Goal: Transaction & Acquisition: Purchase product/service

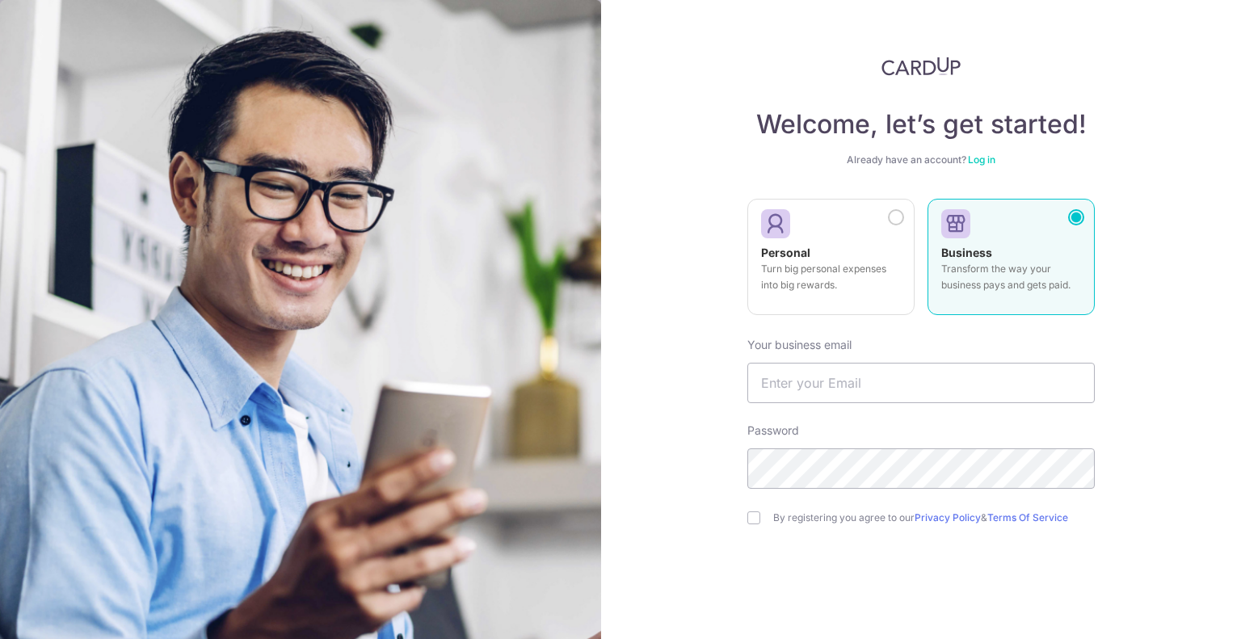
click at [806, 270] on p "Turn big personal expenses into big rewards." at bounding box center [831, 277] width 140 height 32
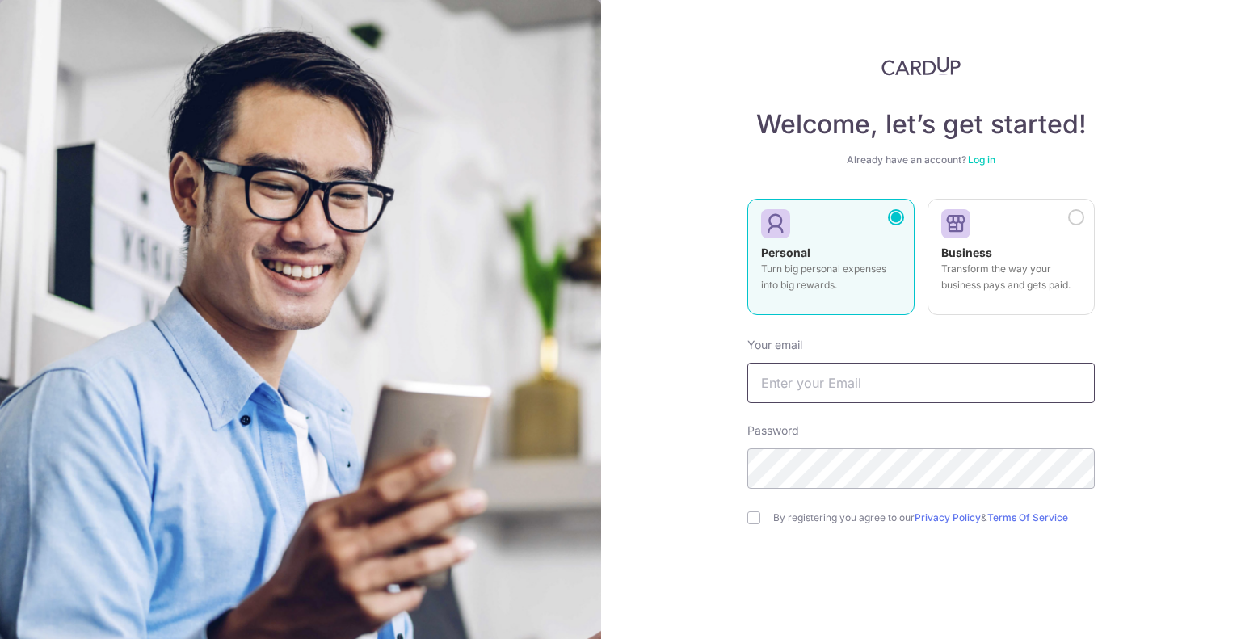
click at [890, 378] on input "text" at bounding box center [920, 383] width 347 height 40
type input "[EMAIL_ADDRESS][DOMAIN_NAME]"
click at [747, 519] on input "checkbox" at bounding box center [753, 517] width 13 height 13
checkbox input "true"
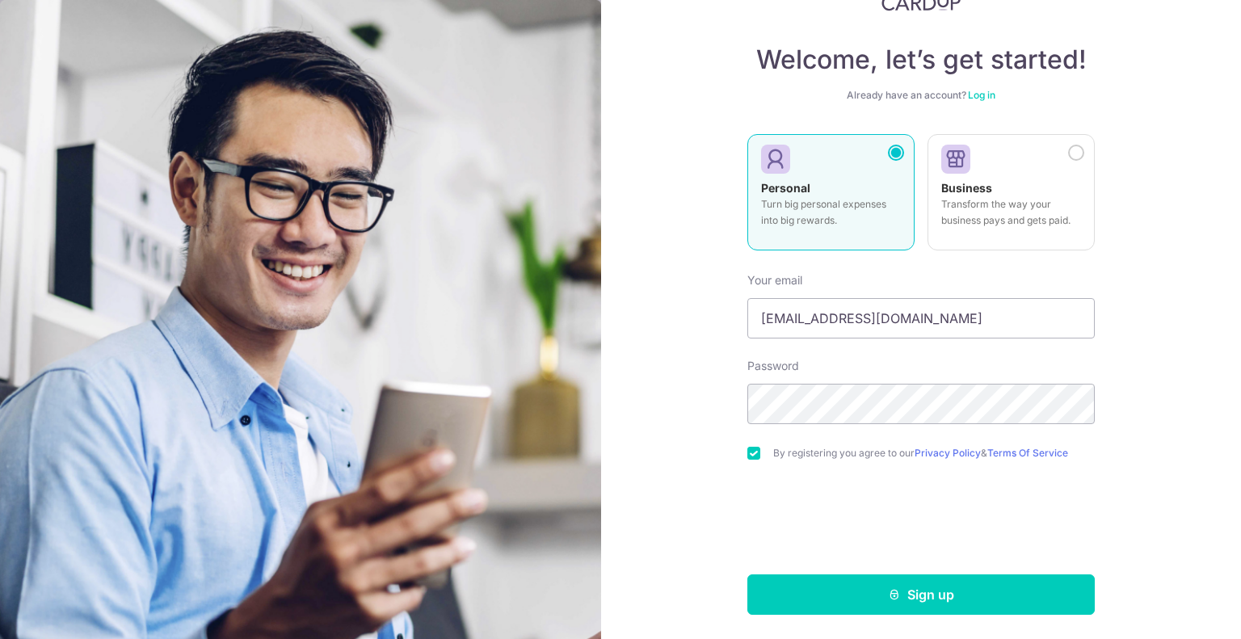
scroll to position [65, 0]
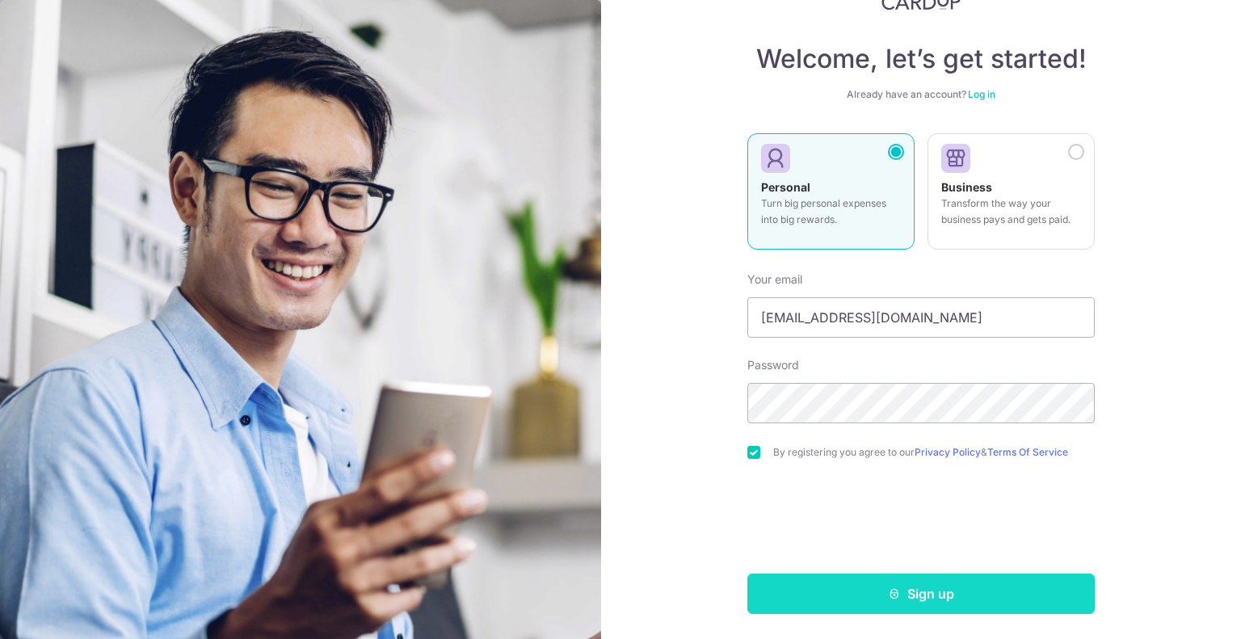
click at [1011, 590] on button "Sign up" at bounding box center [920, 593] width 347 height 40
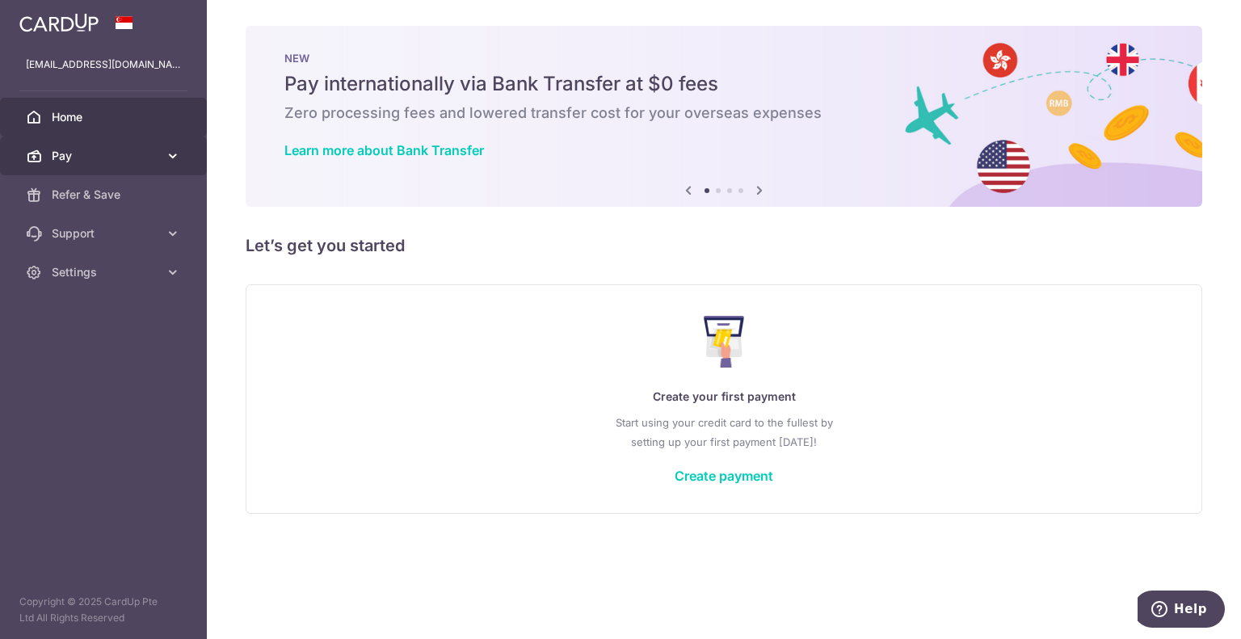
click at [177, 154] on icon at bounding box center [173, 156] width 16 height 16
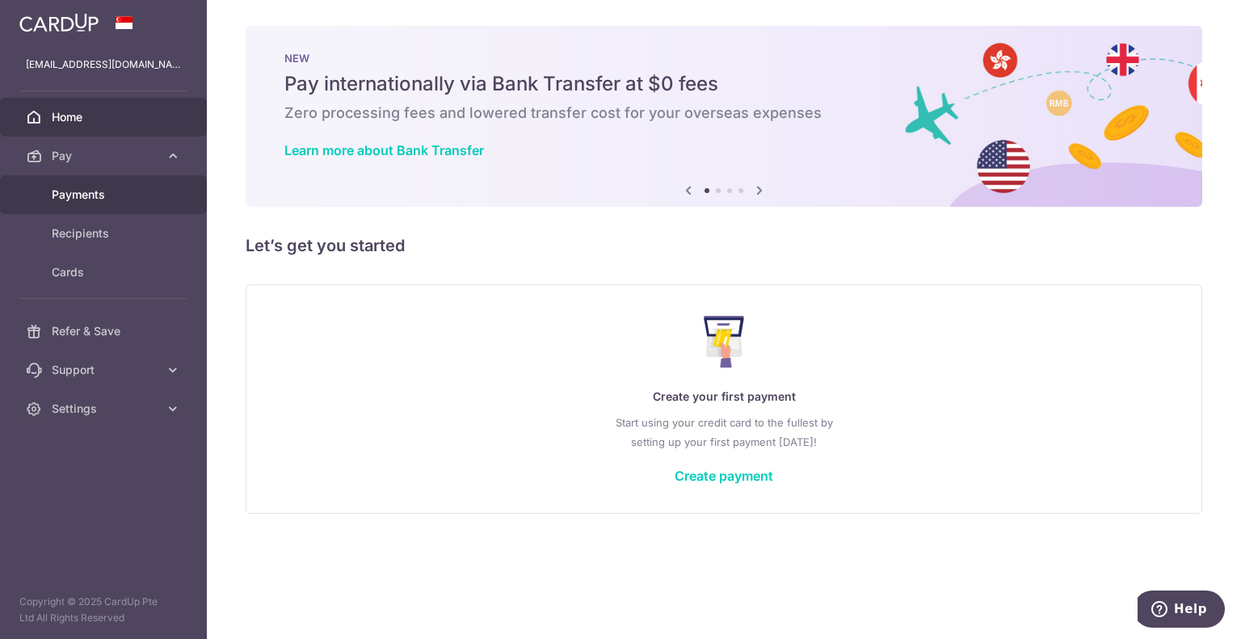
click at [125, 197] on span "Payments" at bounding box center [105, 195] width 107 height 16
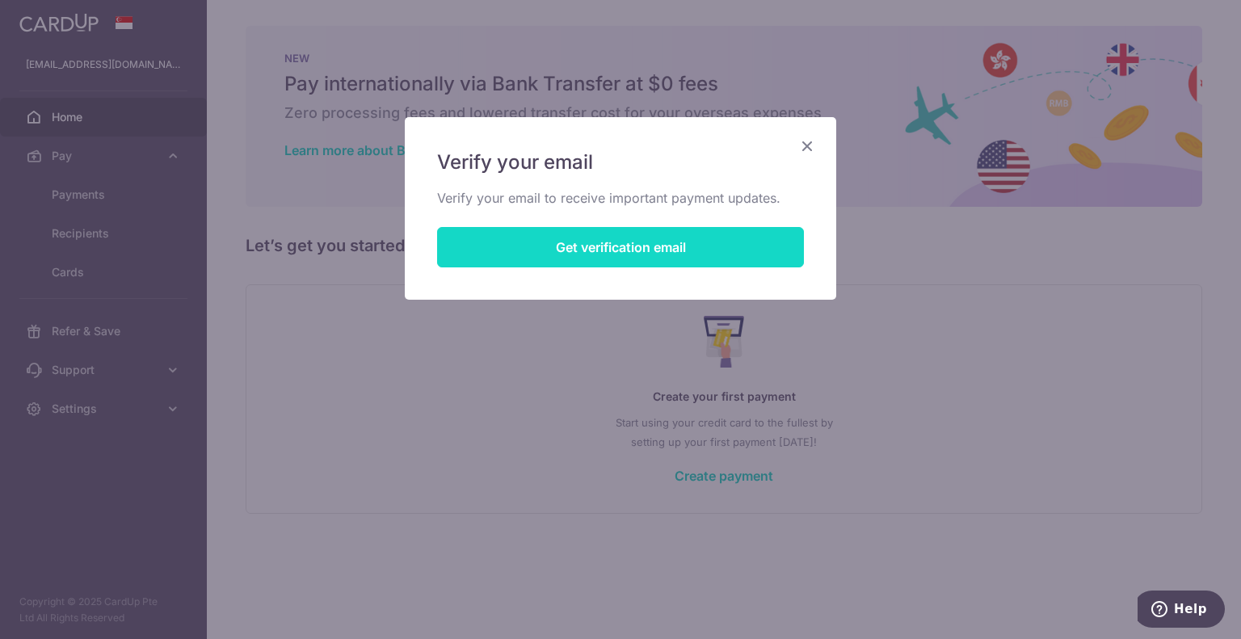
click at [559, 251] on button "Get verification email" at bounding box center [620, 247] width 367 height 40
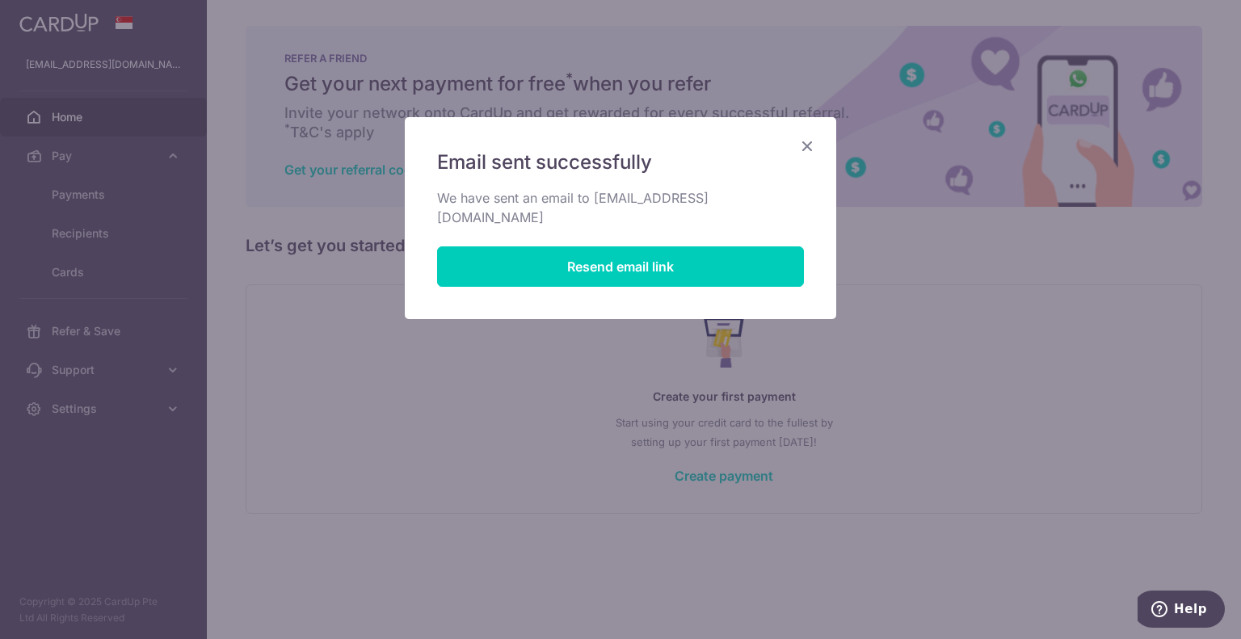
click at [808, 140] on icon "Close" at bounding box center [806, 146] width 19 height 20
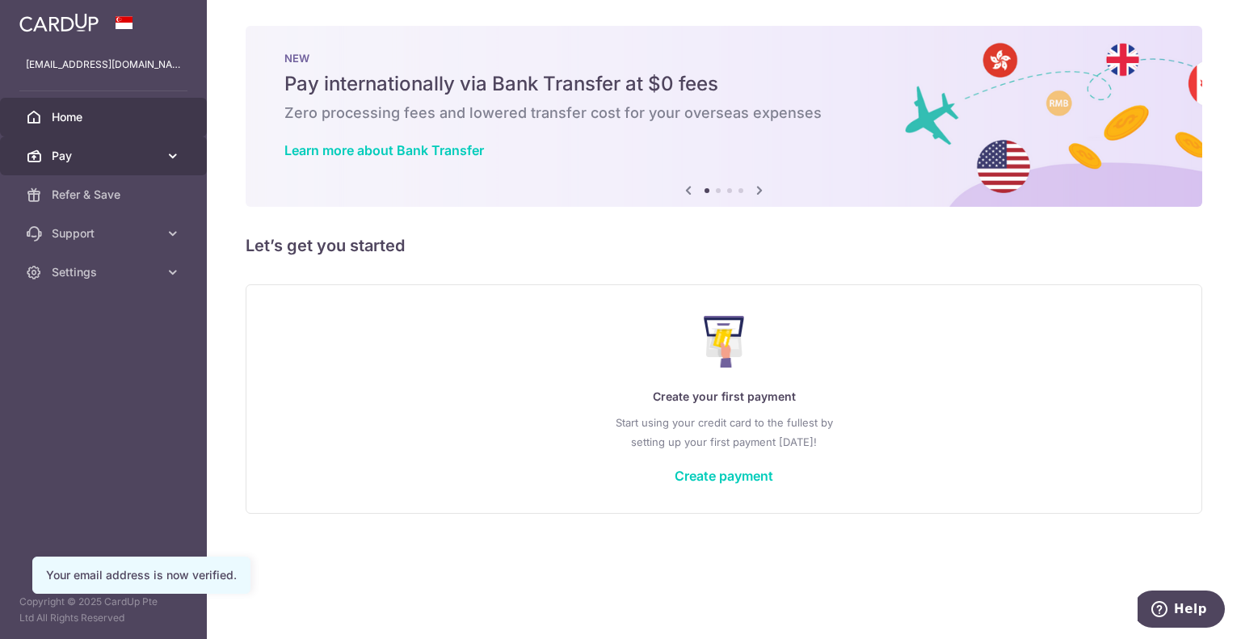
click at [72, 167] on link "Pay" at bounding box center [103, 156] width 207 height 39
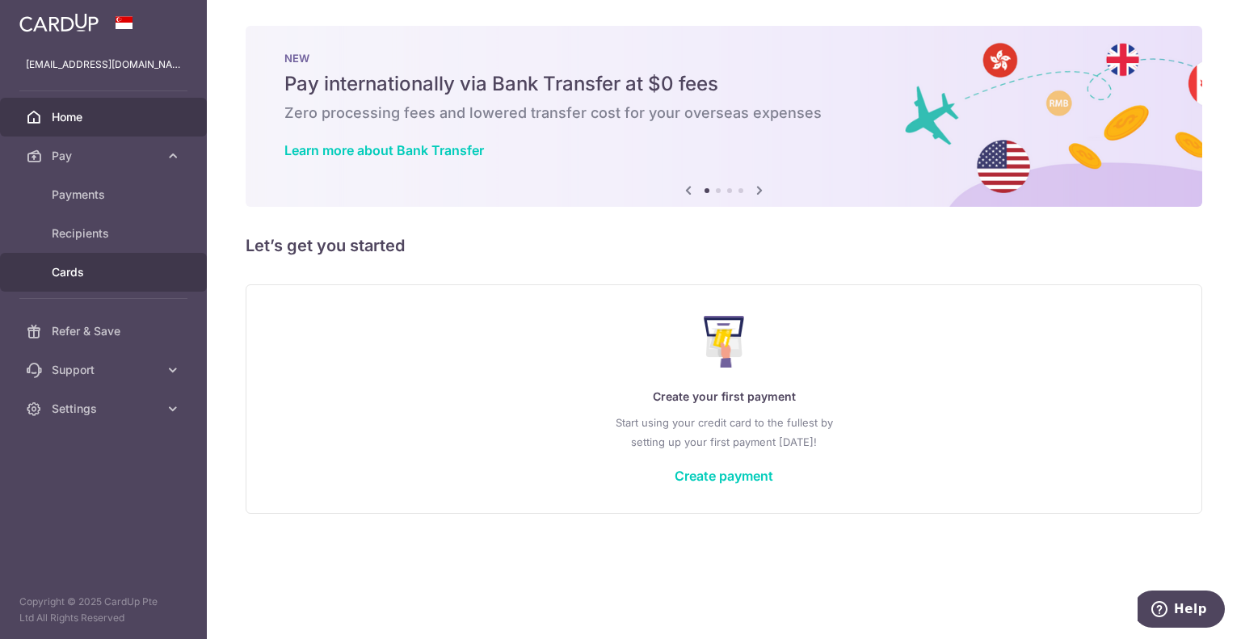
click at [64, 275] on span "Cards" at bounding box center [105, 272] width 107 height 16
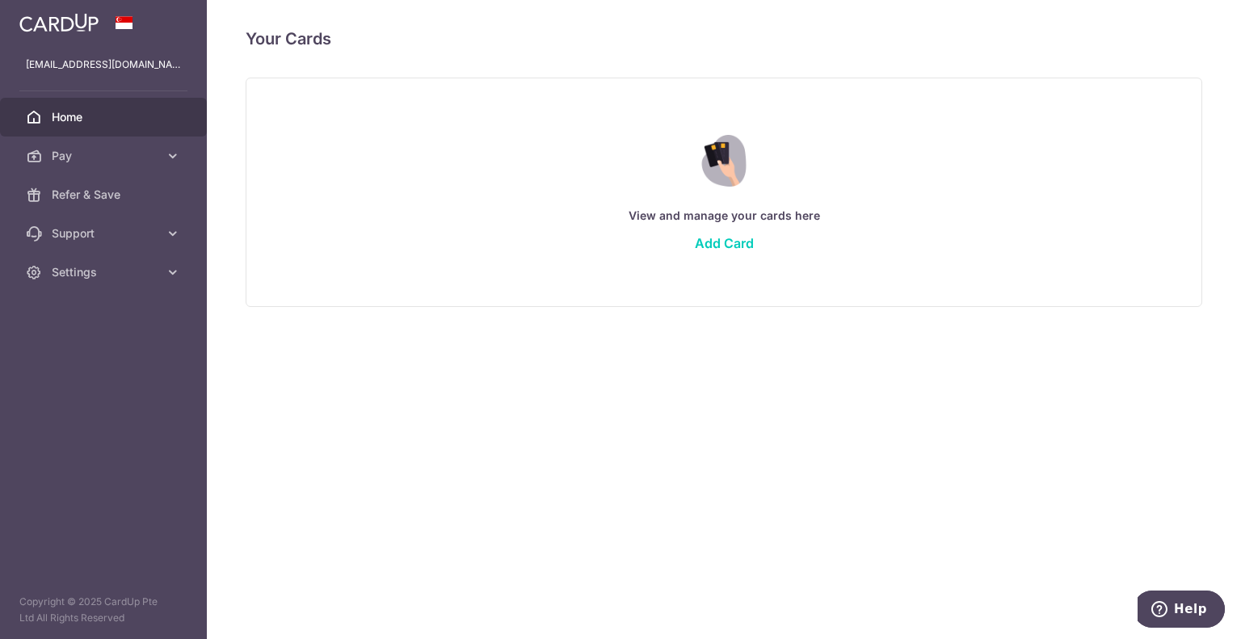
click at [86, 124] on span "Home" at bounding box center [105, 117] width 107 height 16
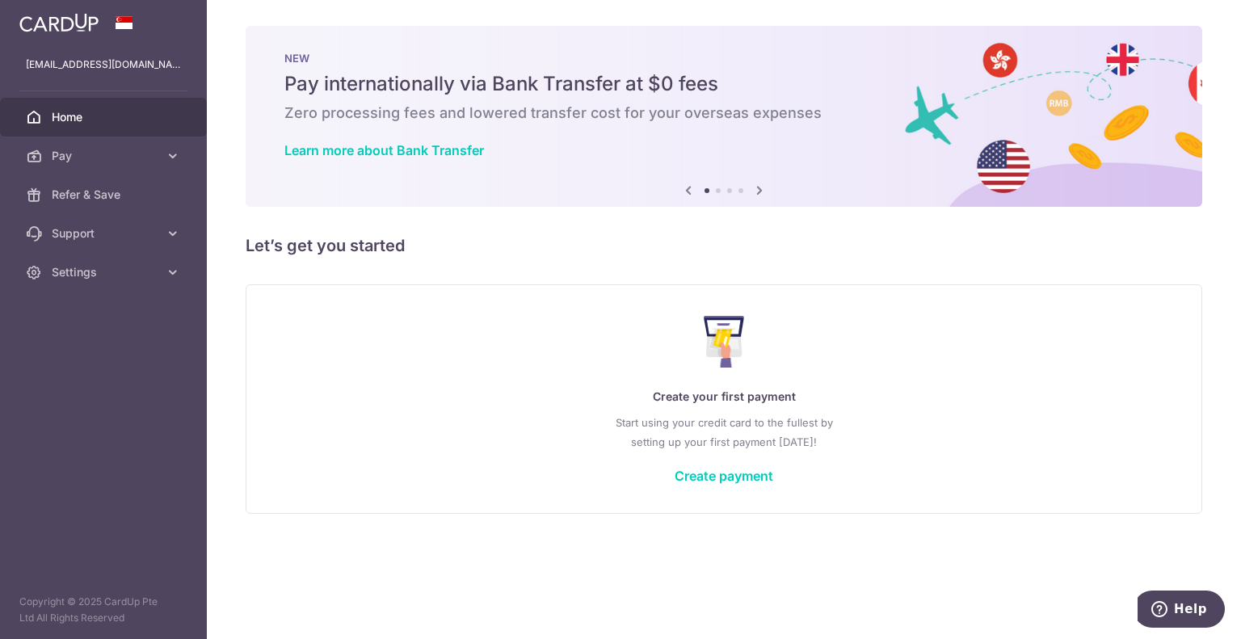
click at [81, 29] on img at bounding box center [58, 22] width 79 height 19
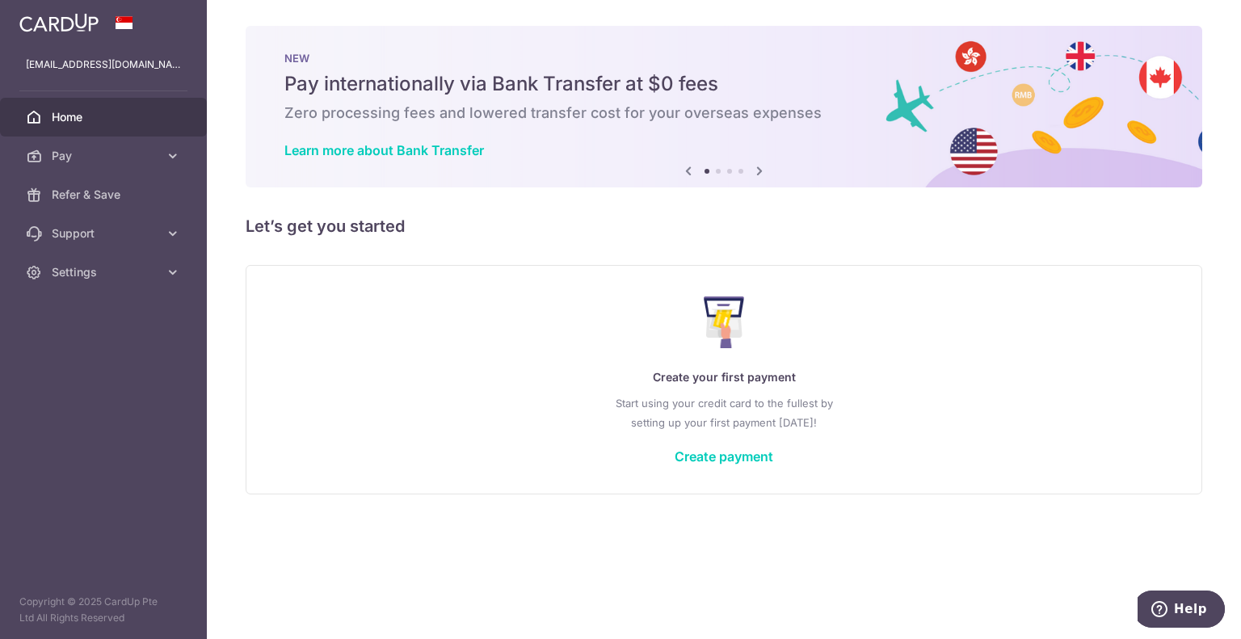
click at [876, 363] on div "Create your first payment Start using your credit card to the fullest by settin…" at bounding box center [724, 379] width 916 height 191
click at [117, 164] on link "Pay" at bounding box center [103, 156] width 207 height 39
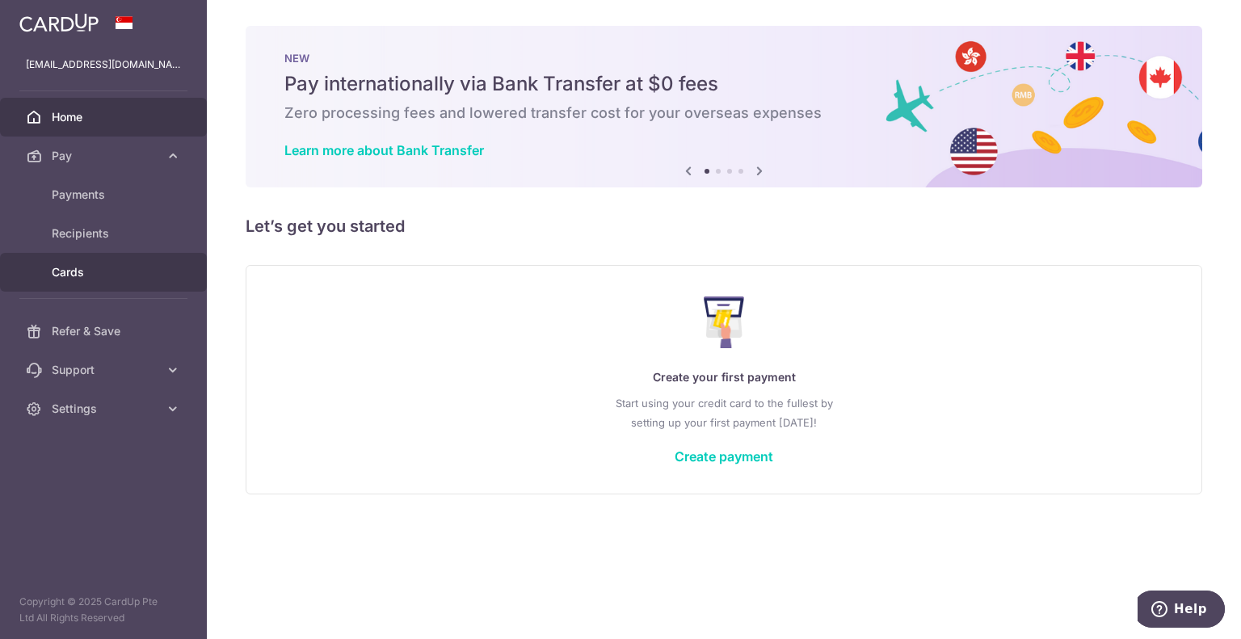
click at [89, 271] on span "Cards" at bounding box center [105, 272] width 107 height 16
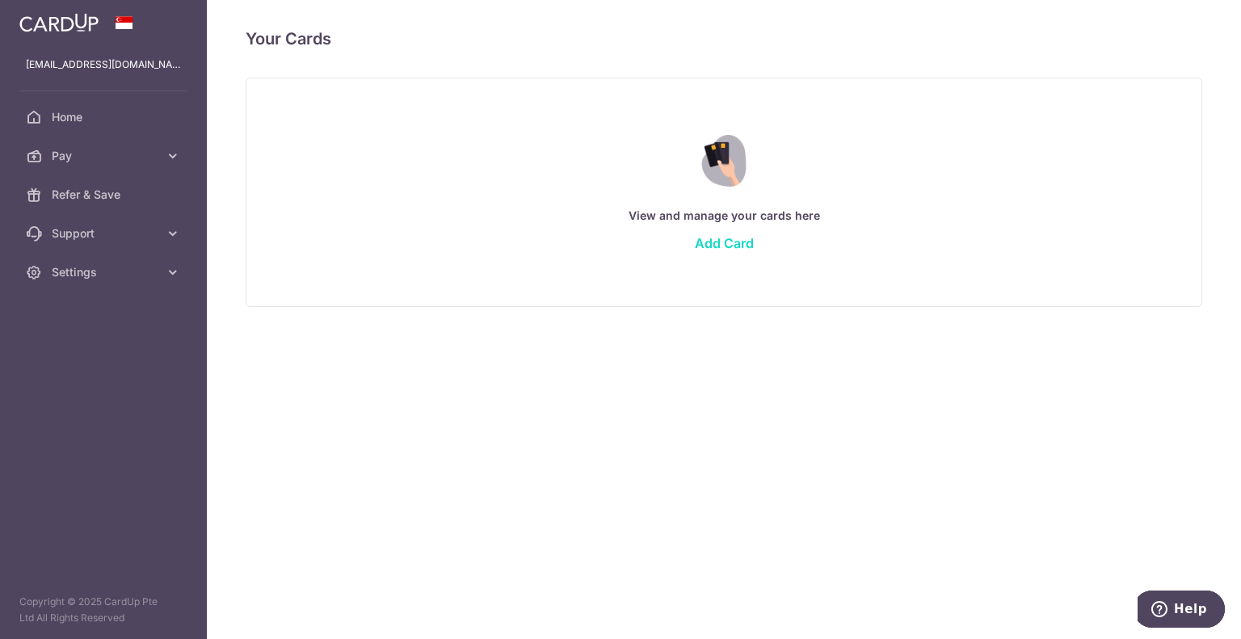
click at [716, 250] on link "Add Card" at bounding box center [724, 243] width 59 height 16
click at [715, 238] on link "Add Card" at bounding box center [724, 243] width 59 height 16
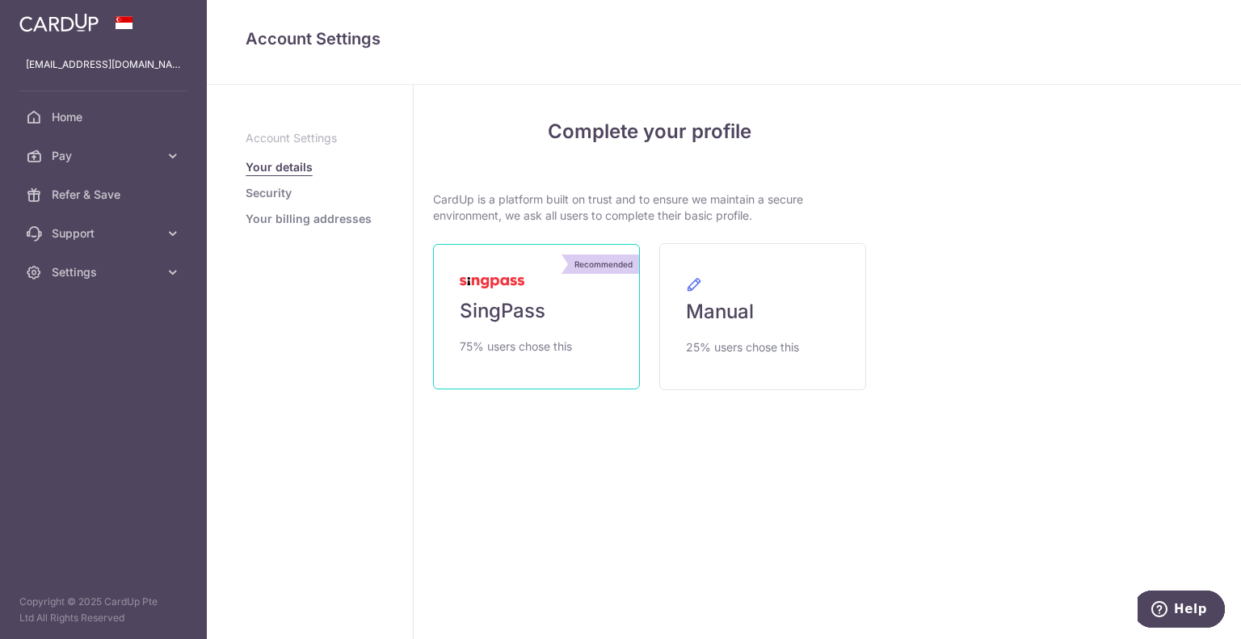
click at [578, 292] on link "Recommended SingPass 75% users chose this" at bounding box center [536, 316] width 207 height 145
click at [552, 289] on link "Recommended SingPass 75% users chose this" at bounding box center [536, 316] width 207 height 145
click at [538, 284] on link "Recommended SingPass 75% users chose this" at bounding box center [536, 316] width 207 height 145
click at [495, 305] on span "SingPass" at bounding box center [503, 311] width 86 height 26
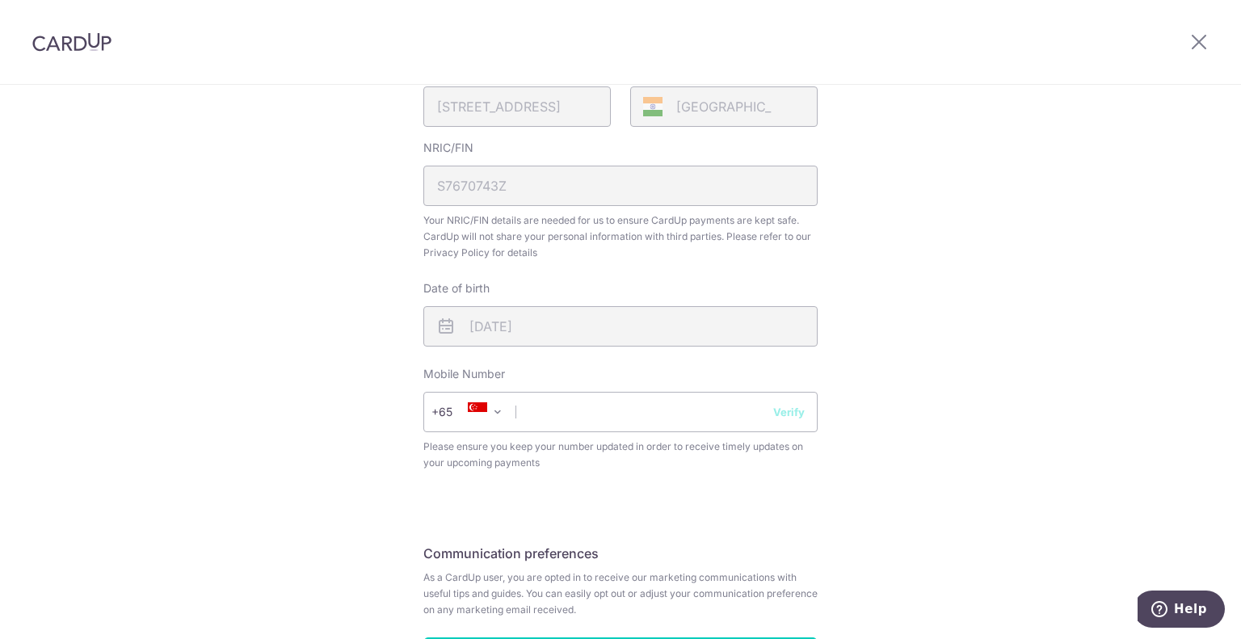
scroll to position [471, 0]
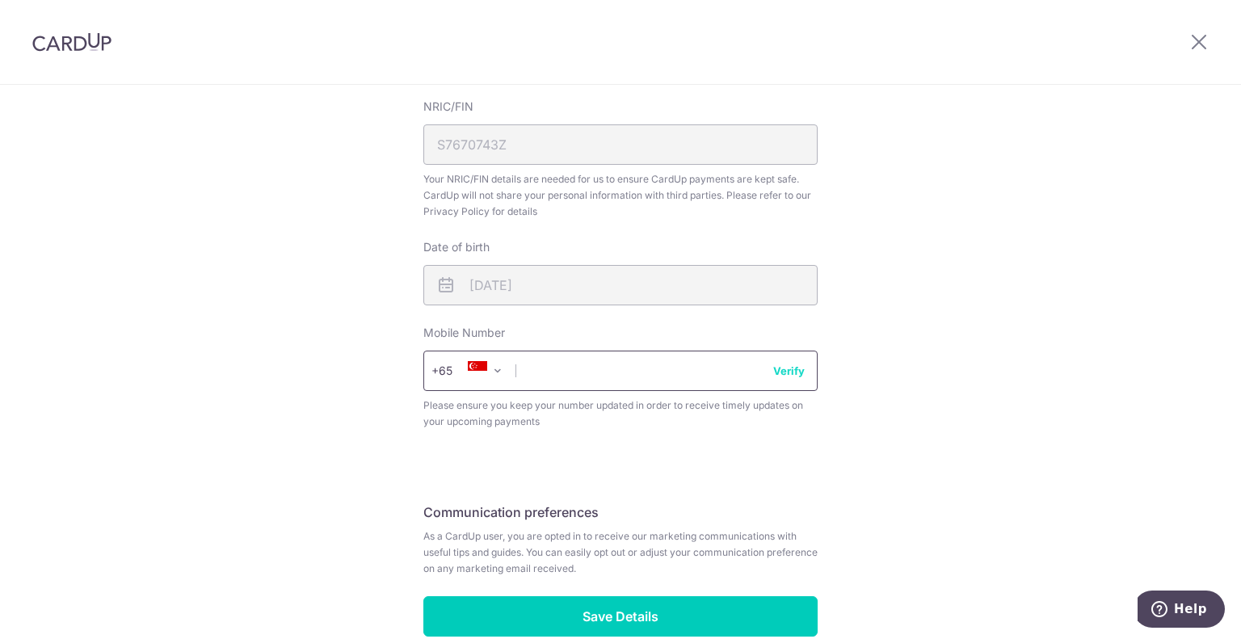
click at [632, 363] on input "text" at bounding box center [620, 371] width 394 height 40
type input "0"
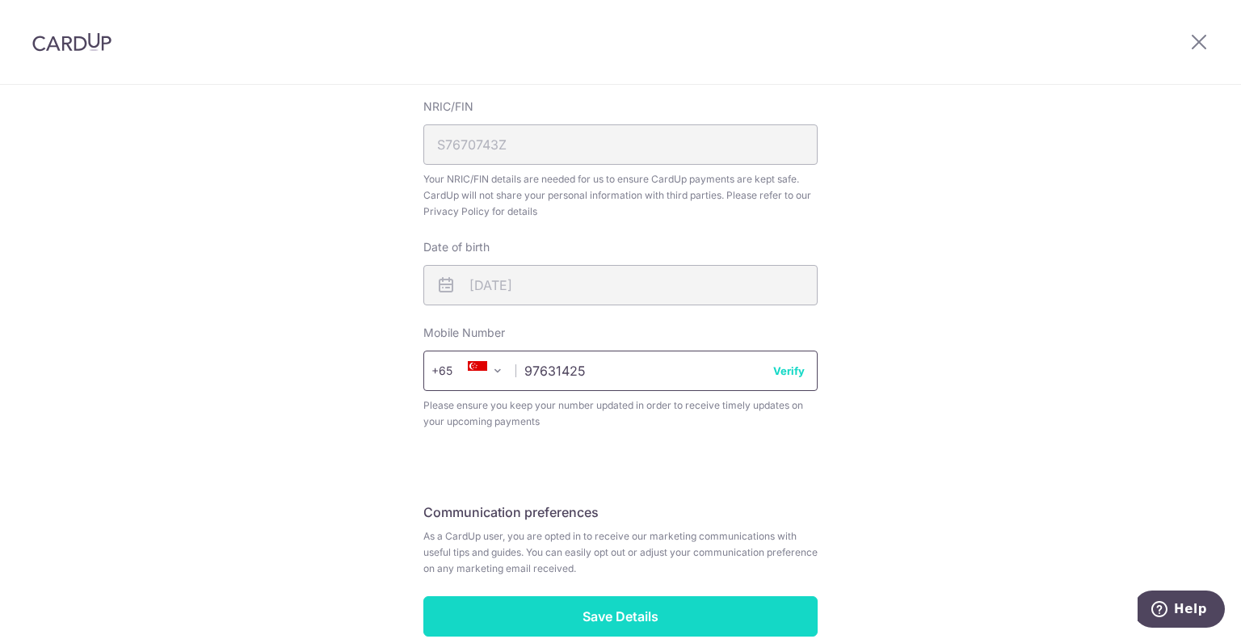
type input "97631425"
click at [656, 606] on input "Save Details" at bounding box center [620, 616] width 394 height 40
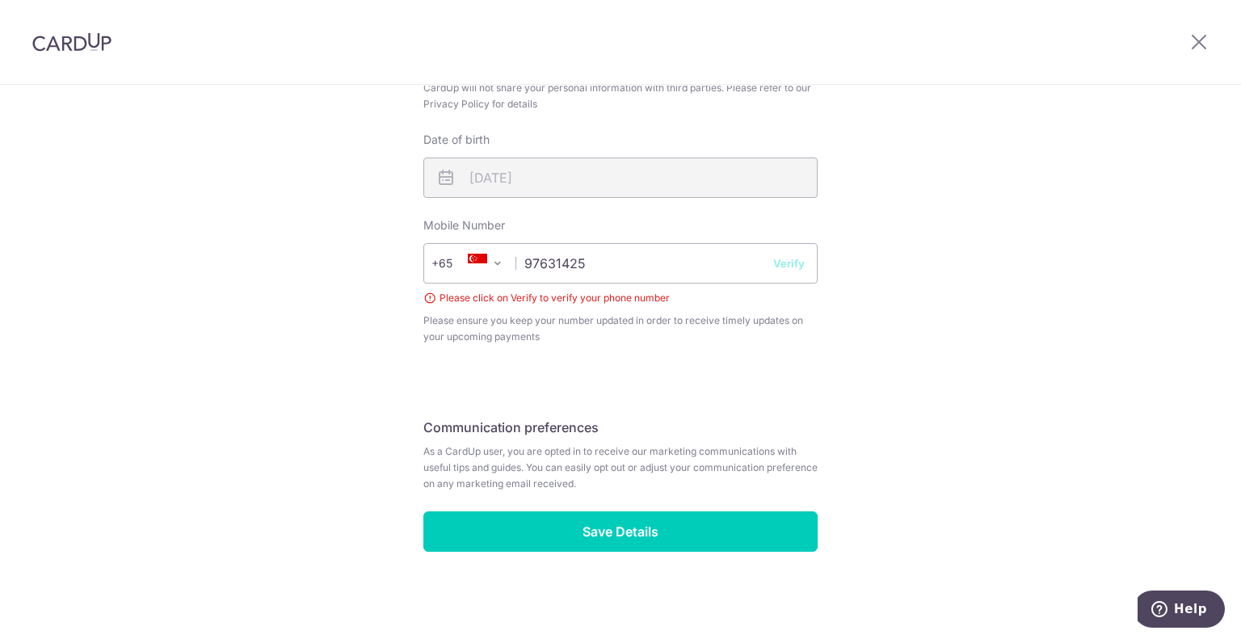
click at [785, 265] on button "Verify" at bounding box center [789, 263] width 32 height 16
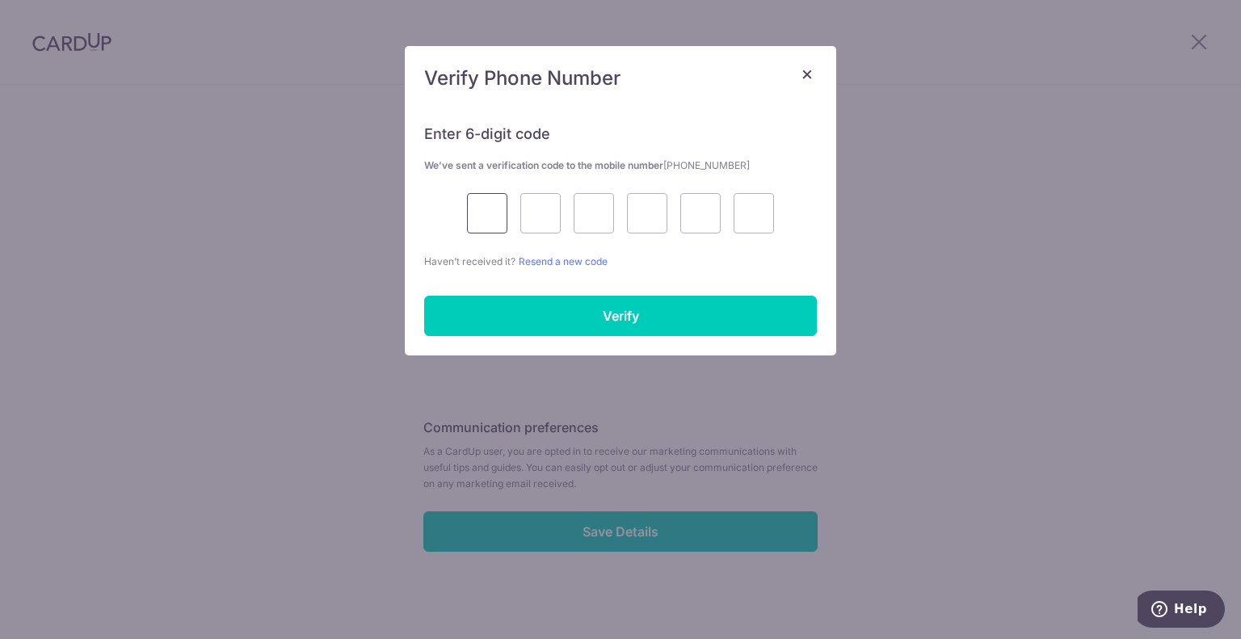
click at [493, 219] on input "text" at bounding box center [487, 213] width 40 height 40
type input "8"
type input "1"
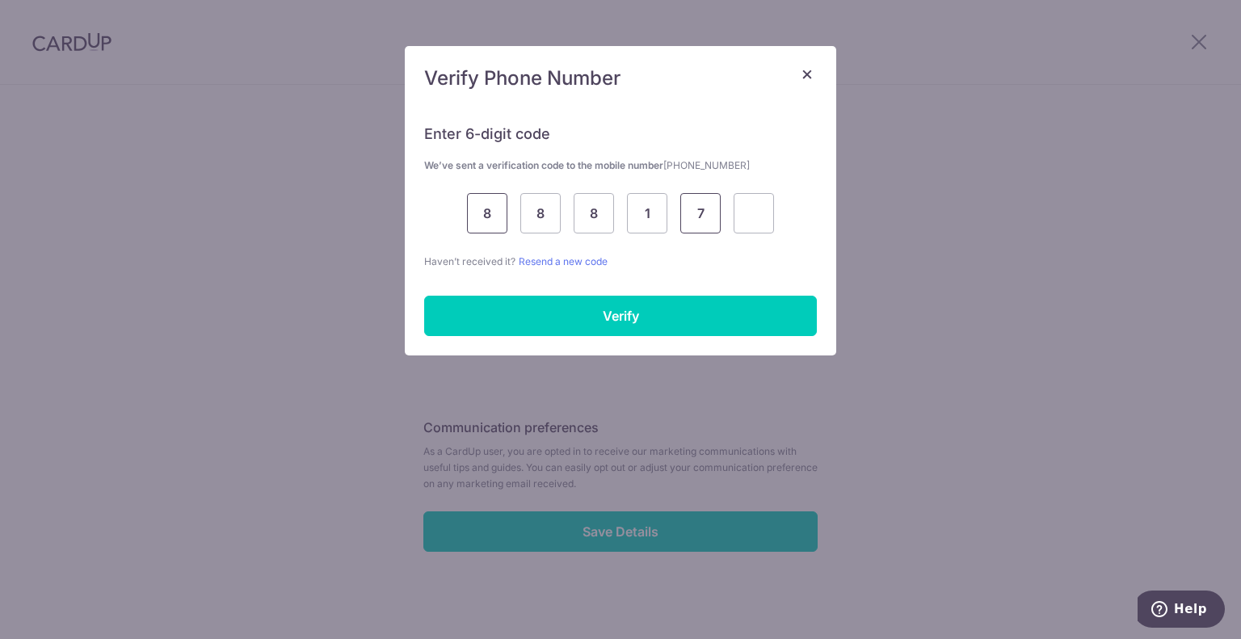
type input "7"
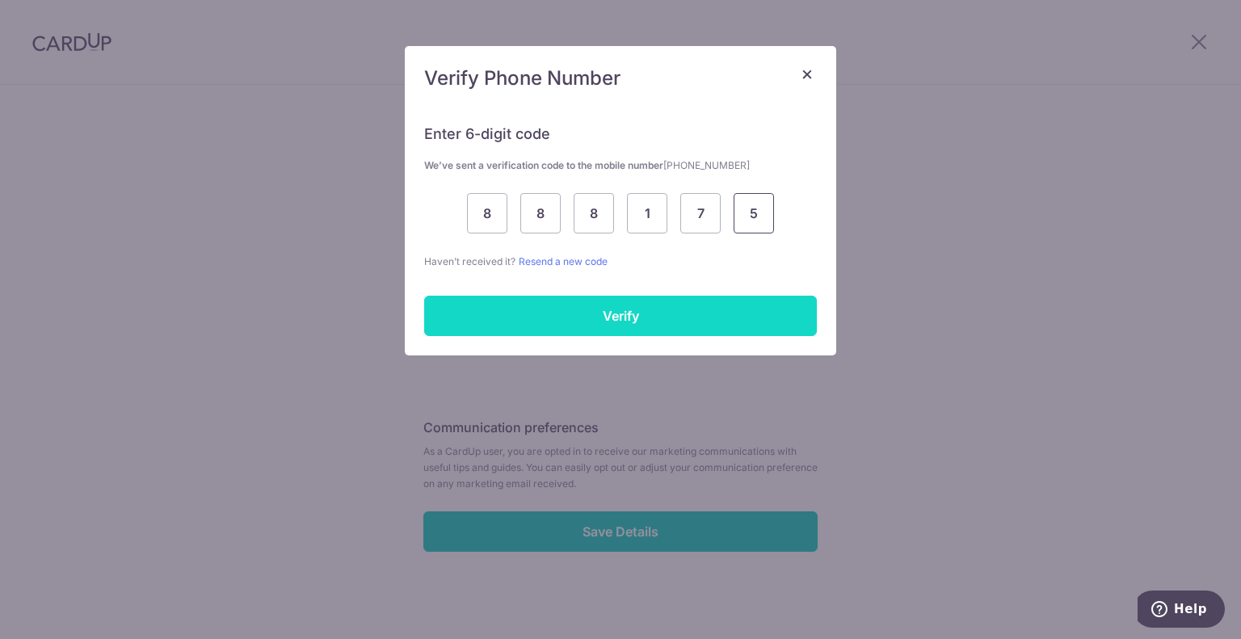
type input "5"
click at [564, 308] on input "Verify" at bounding box center [620, 316] width 393 height 40
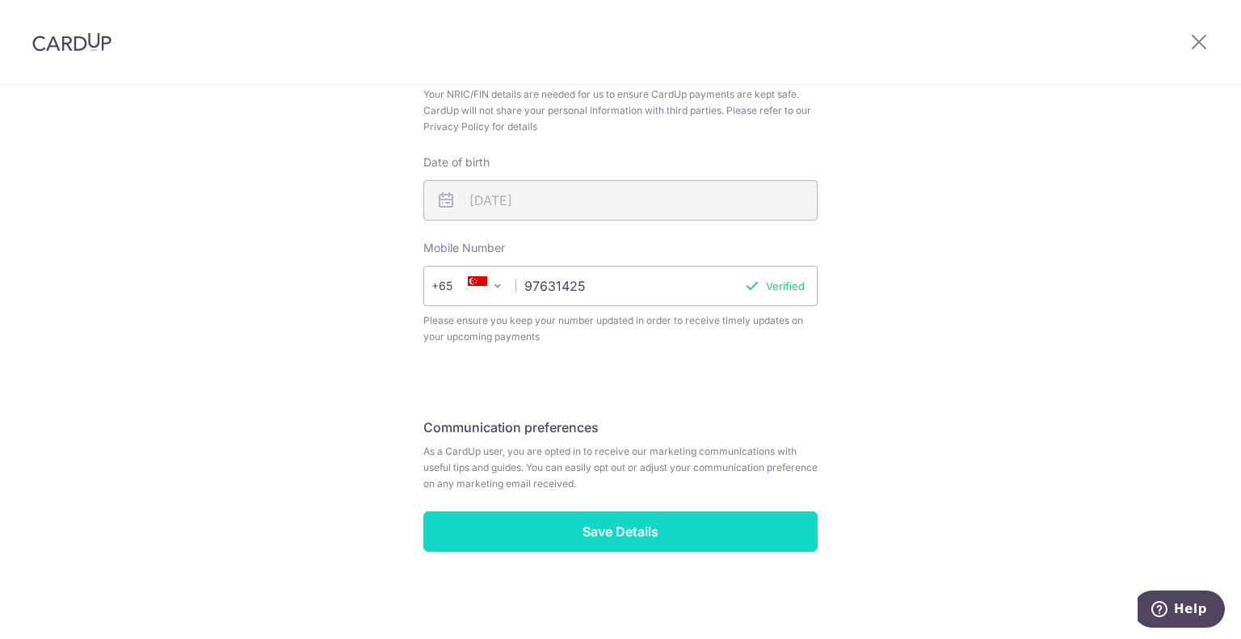
click at [624, 524] on input "Save Details" at bounding box center [620, 531] width 394 height 40
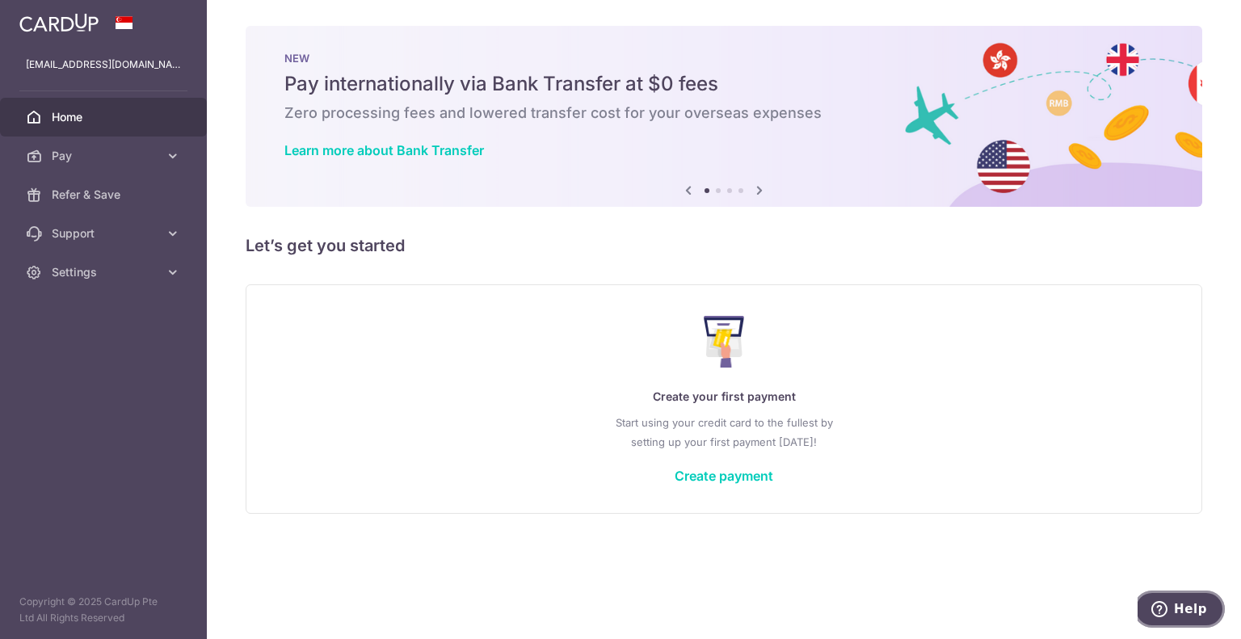
click at [1158, 624] on button "Help" at bounding box center [1178, 608] width 91 height 37
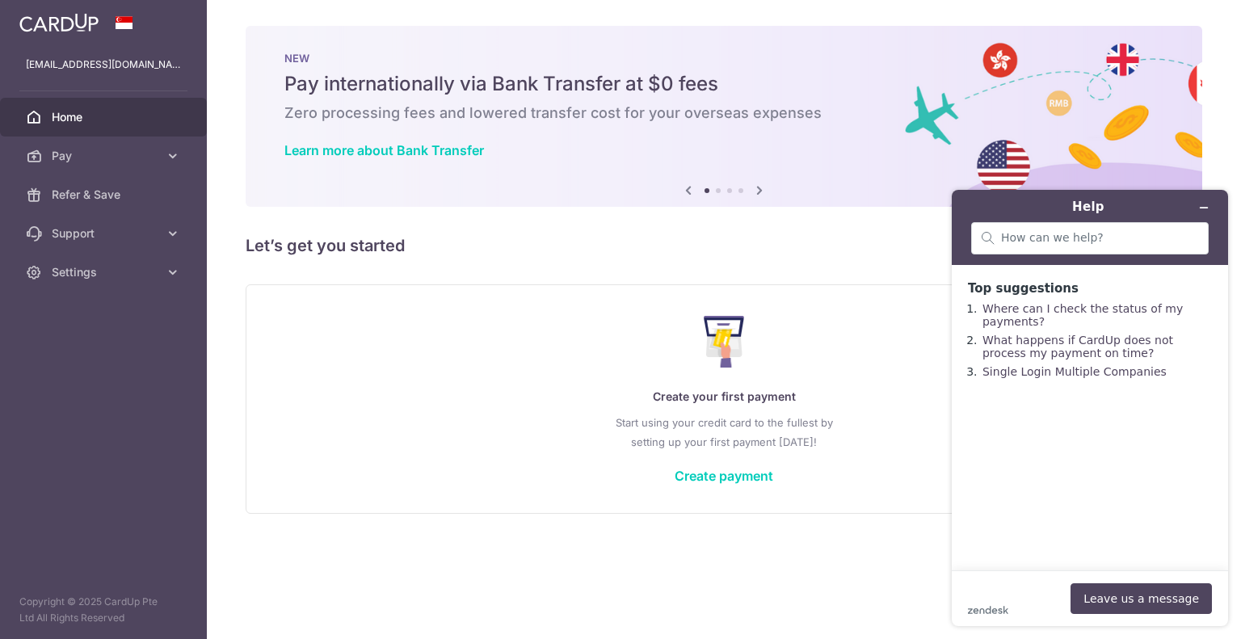
click at [527, 370] on div "Create your first payment Start using your credit card to the fullest by settin…" at bounding box center [724, 398] width 916 height 191
click at [136, 237] on span "Support" at bounding box center [105, 233] width 107 height 16
click at [100, 379] on link "Settings" at bounding box center [103, 370] width 207 height 39
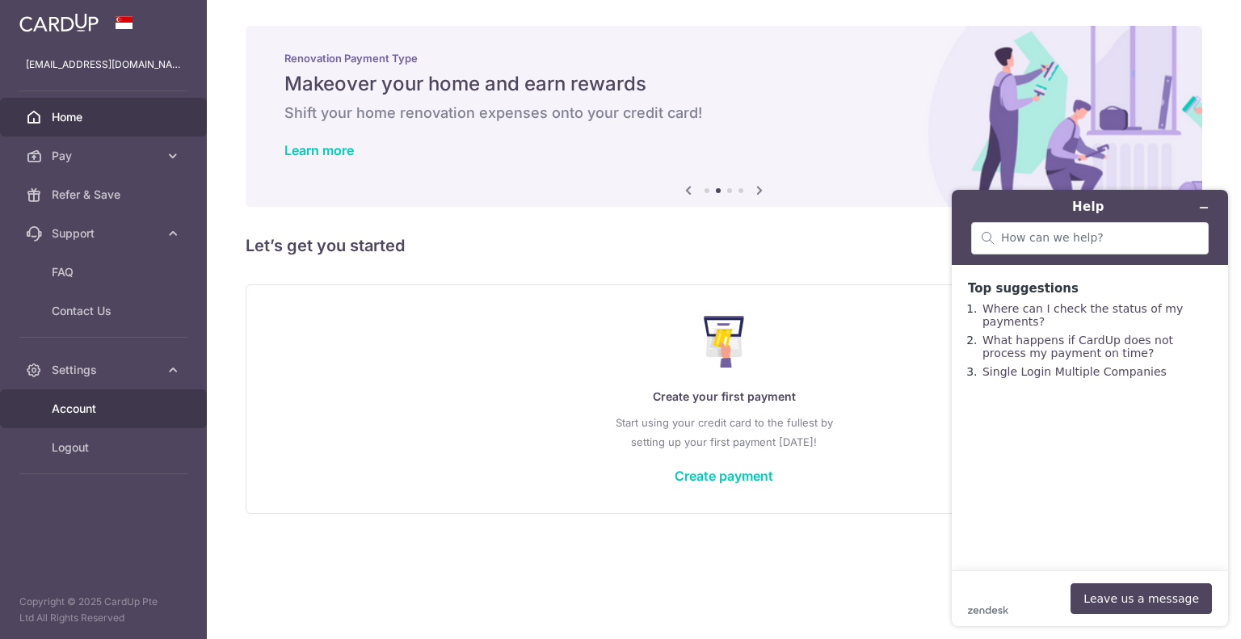
click at [99, 405] on span "Account" at bounding box center [105, 409] width 107 height 16
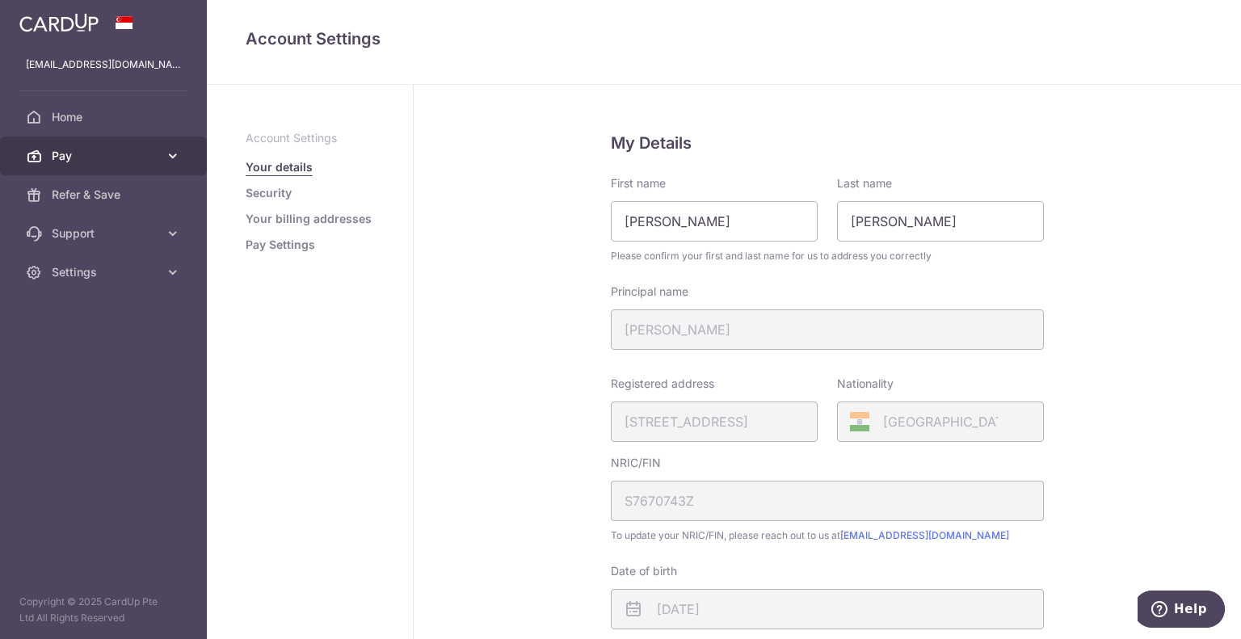
click at [93, 154] on span "Pay" at bounding box center [105, 156] width 107 height 16
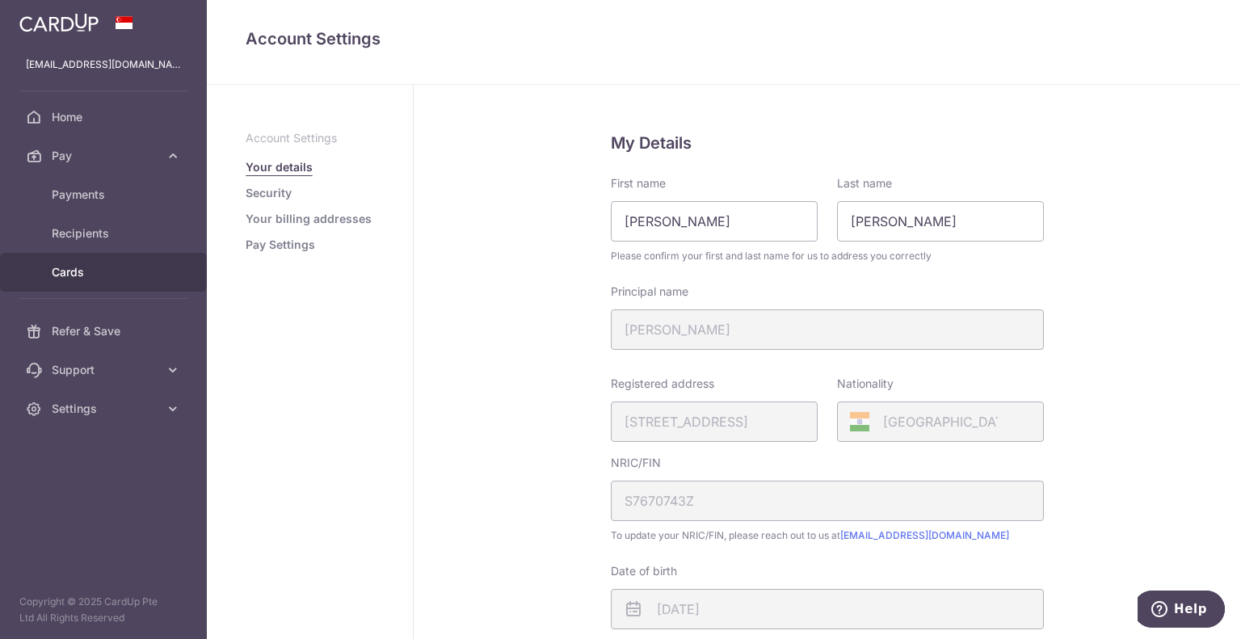
click at [74, 267] on span "Cards" at bounding box center [105, 272] width 107 height 16
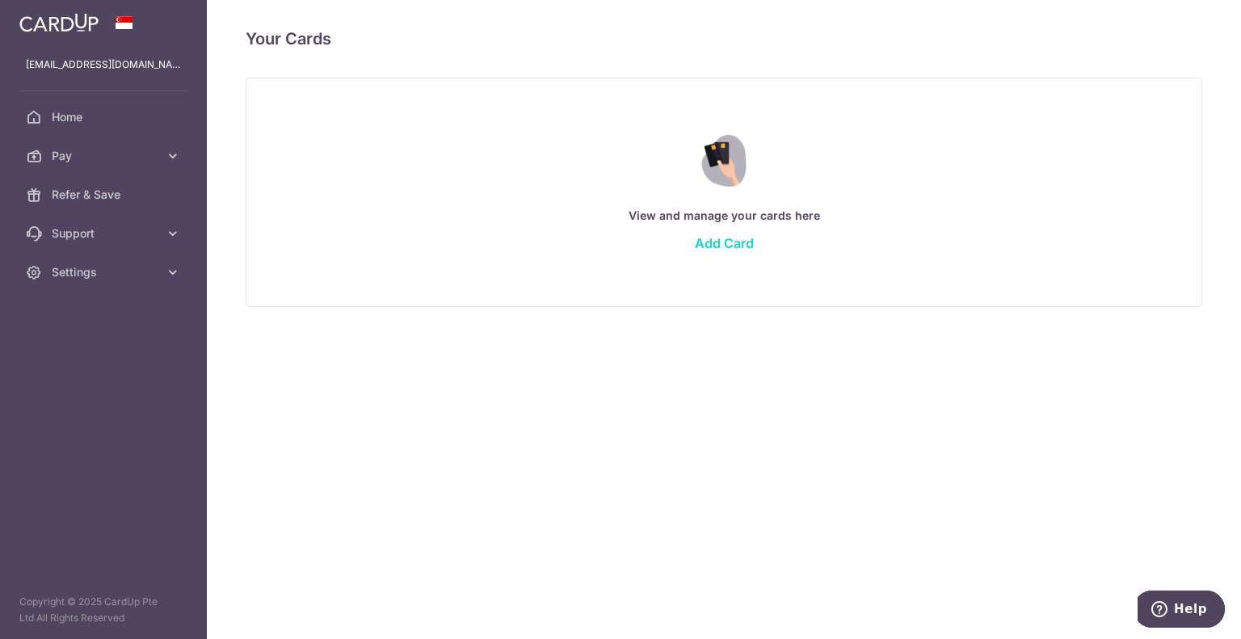
click at [714, 245] on link "Add Card" at bounding box center [724, 243] width 59 height 16
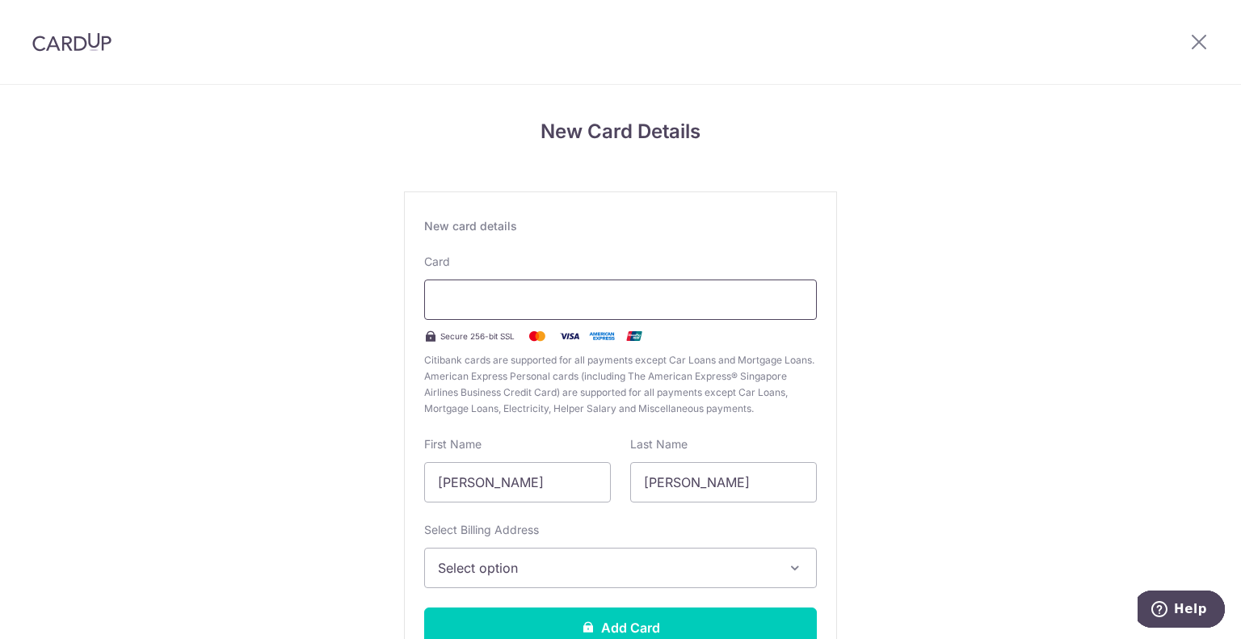
click at [619, 312] on div at bounding box center [620, 299] width 393 height 40
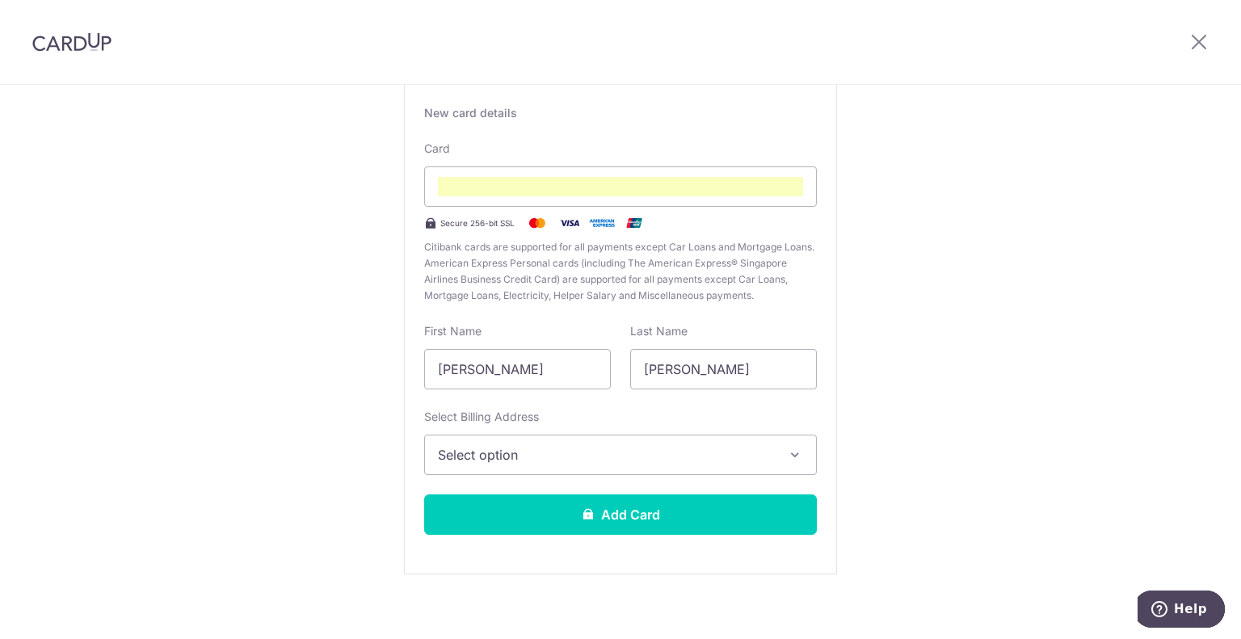
scroll to position [123, 0]
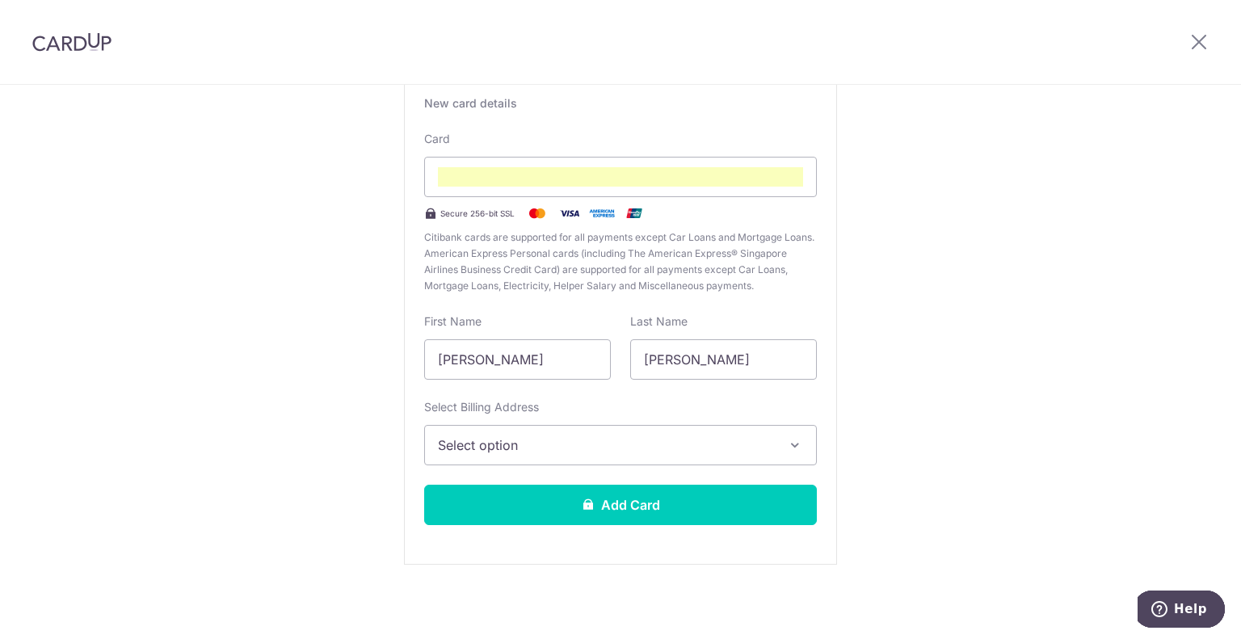
click at [702, 443] on span "Select option" at bounding box center [606, 444] width 336 height 19
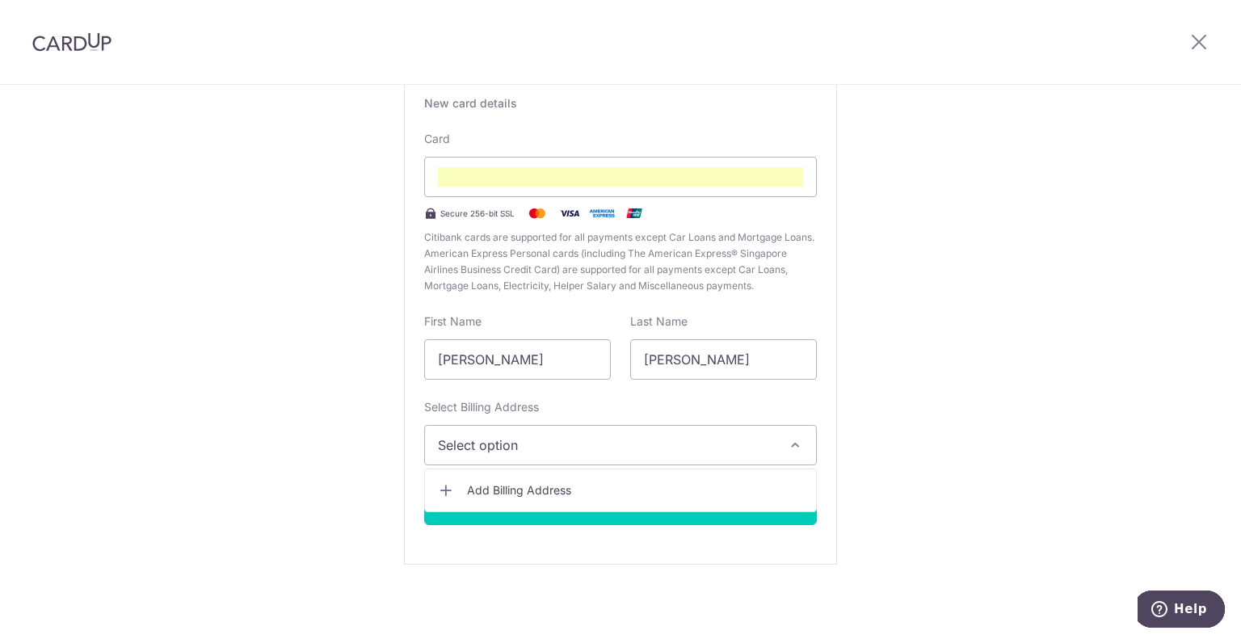
click at [653, 497] on span "Add Billing Address" at bounding box center [635, 490] width 336 height 16
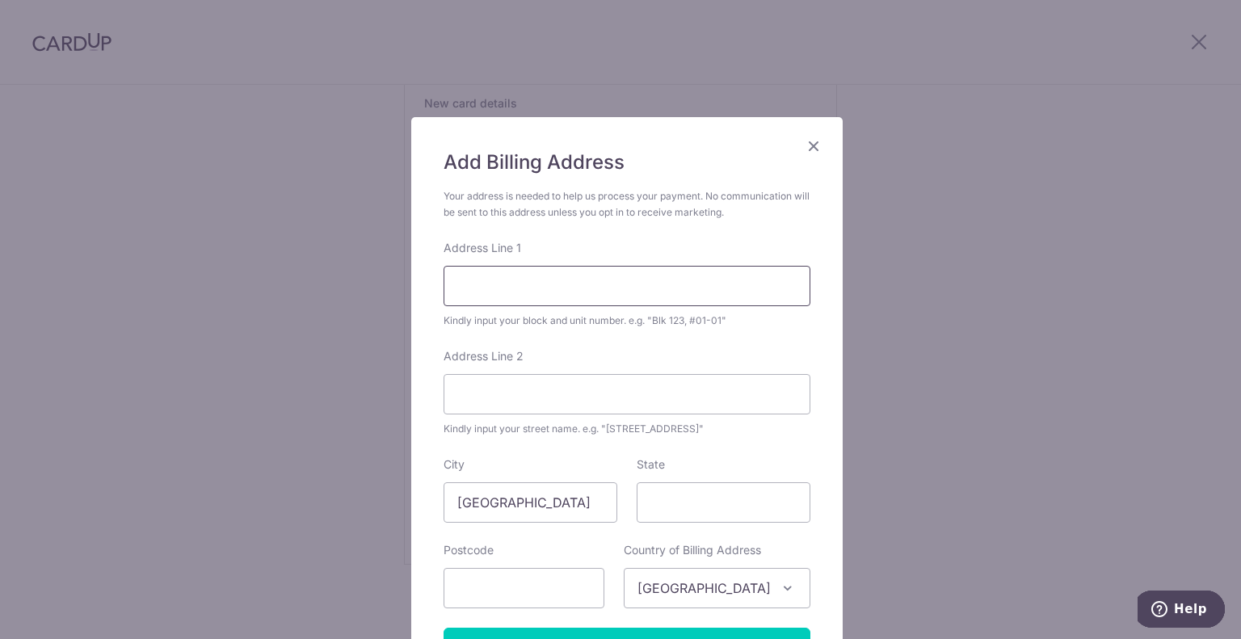
click at [570, 285] on input "Address Line 1" at bounding box center [626, 286] width 367 height 40
type input "31 Ipoh Lane, 0501"
type input "0501"
type input "438639"
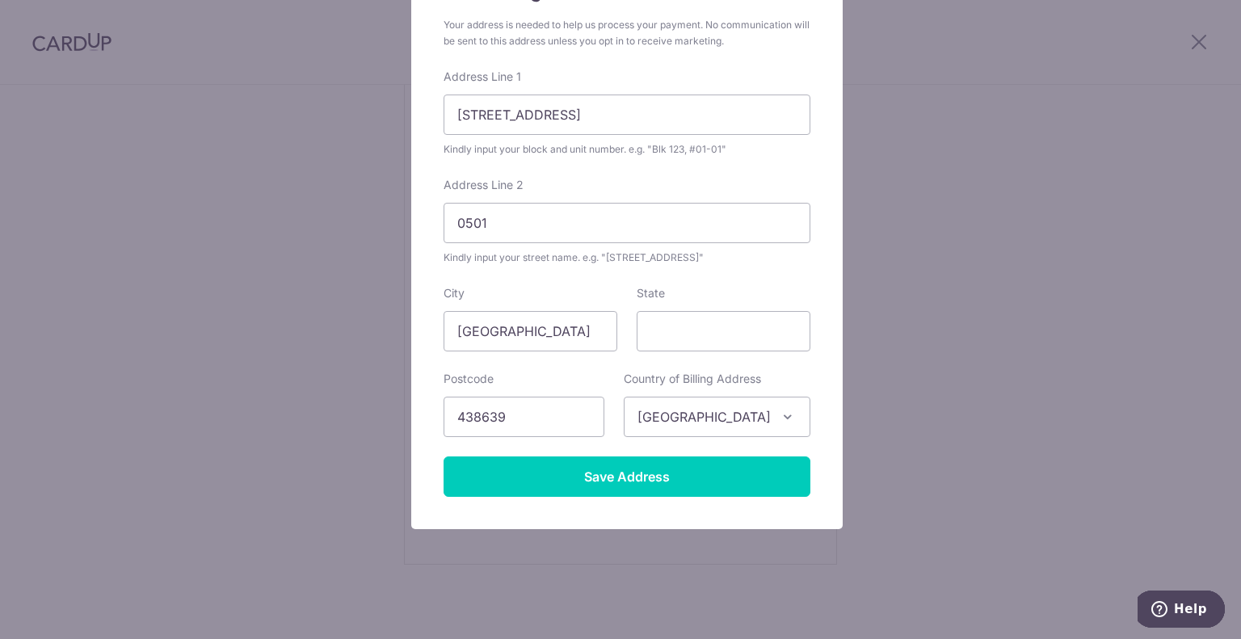
scroll to position [178, 0]
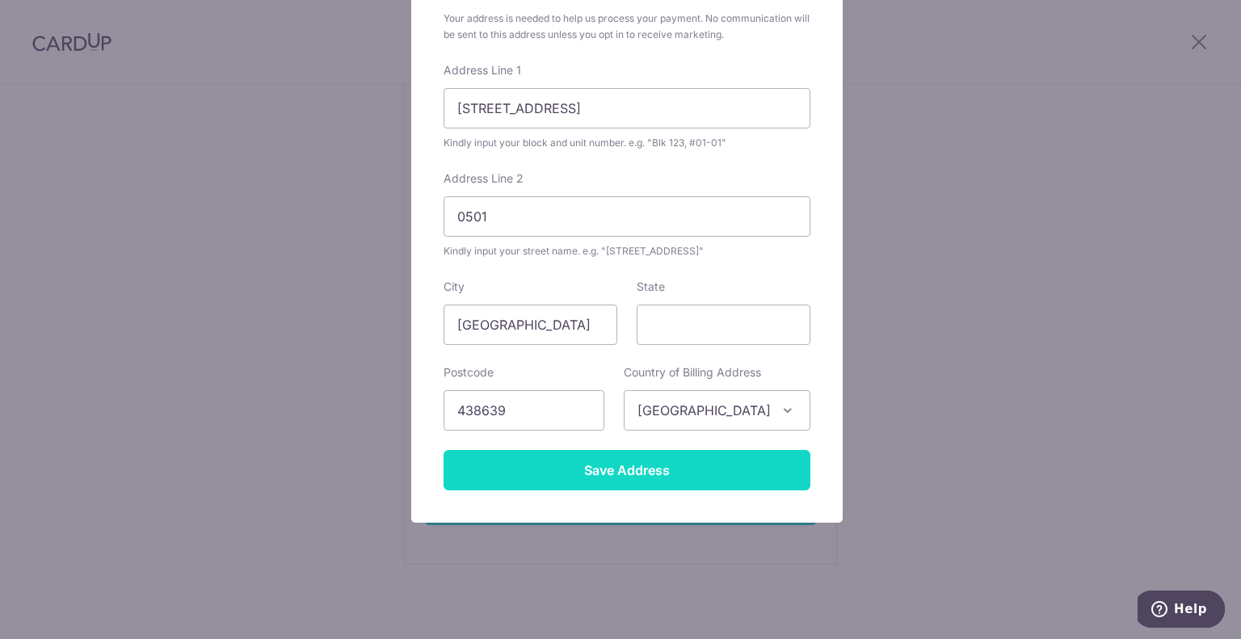
click at [584, 473] on input "Save Address" at bounding box center [626, 470] width 367 height 40
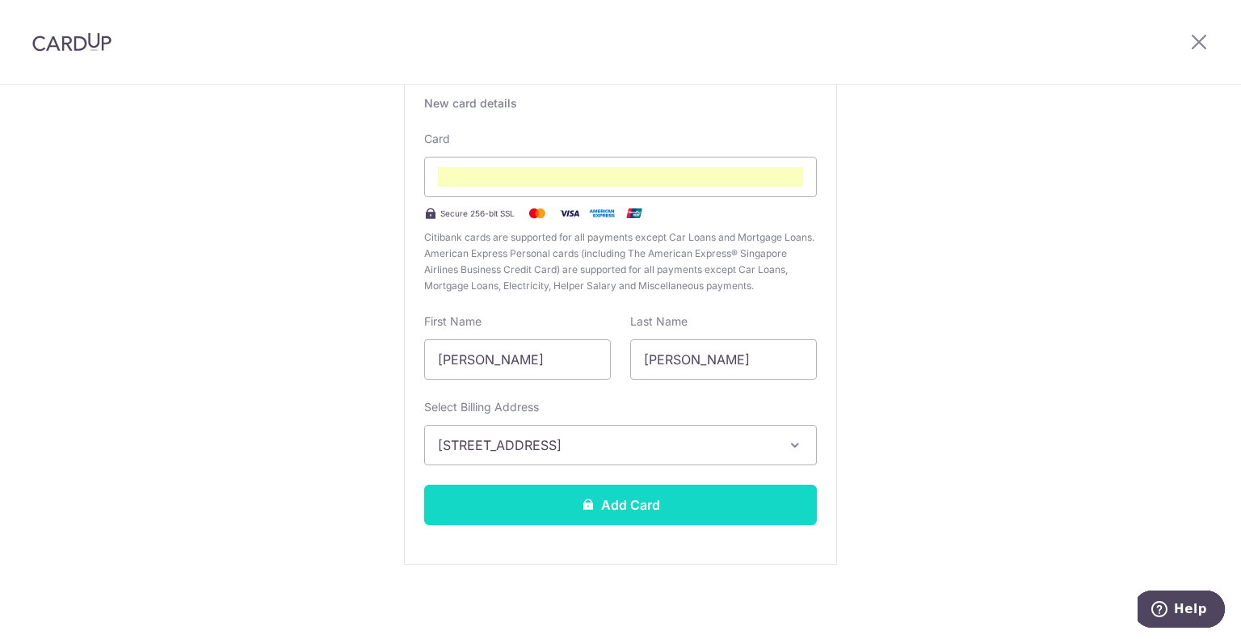
click at [687, 503] on button "Add Card" at bounding box center [620, 505] width 393 height 40
